Goal: Entertainment & Leisure: Consume media (video, audio)

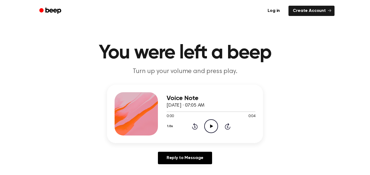
click at [212, 127] on icon "Play Audio" at bounding box center [211, 126] width 14 height 14
click at [211, 126] on icon at bounding box center [211, 126] width 2 height 4
click at [211, 126] on icon at bounding box center [211, 126] width 3 height 4
click at [210, 126] on icon "Pause Audio" at bounding box center [211, 126] width 14 height 14
